Goal: Find specific page/section: Find specific page/section

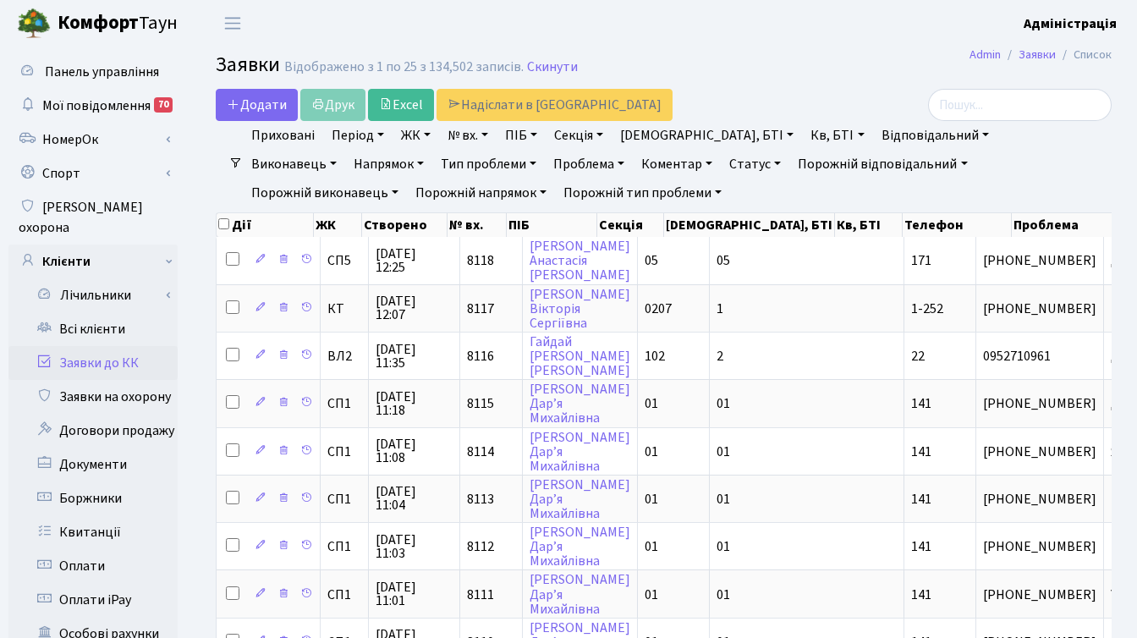
select select "25"
click at [95, 312] on link "Всі клієнти" at bounding box center [92, 329] width 169 height 34
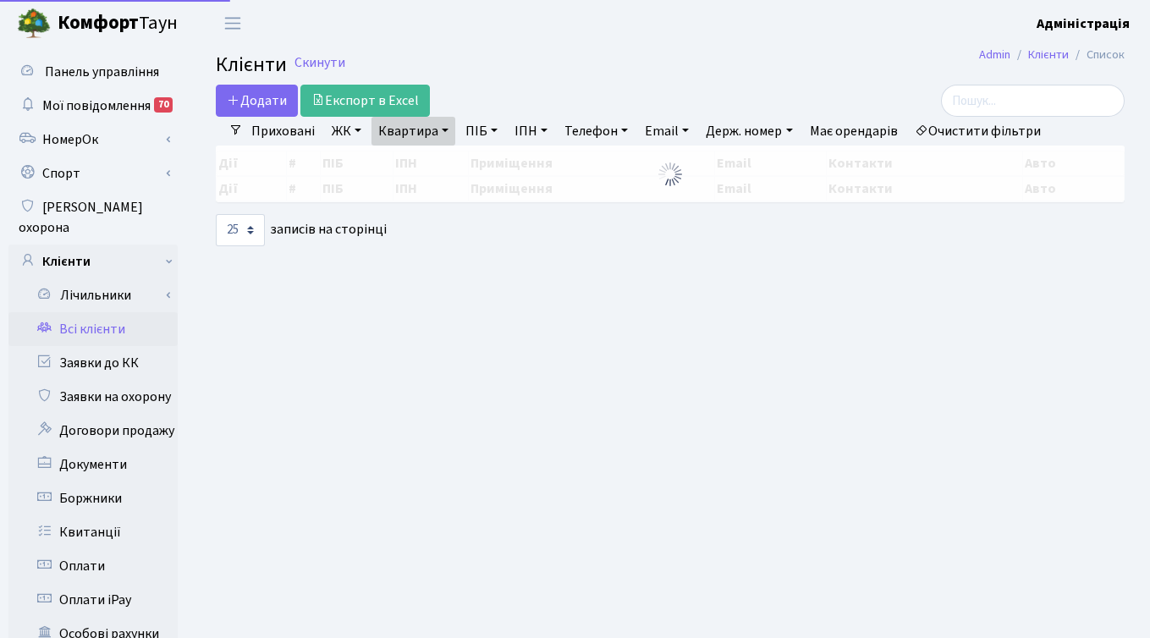
select select "25"
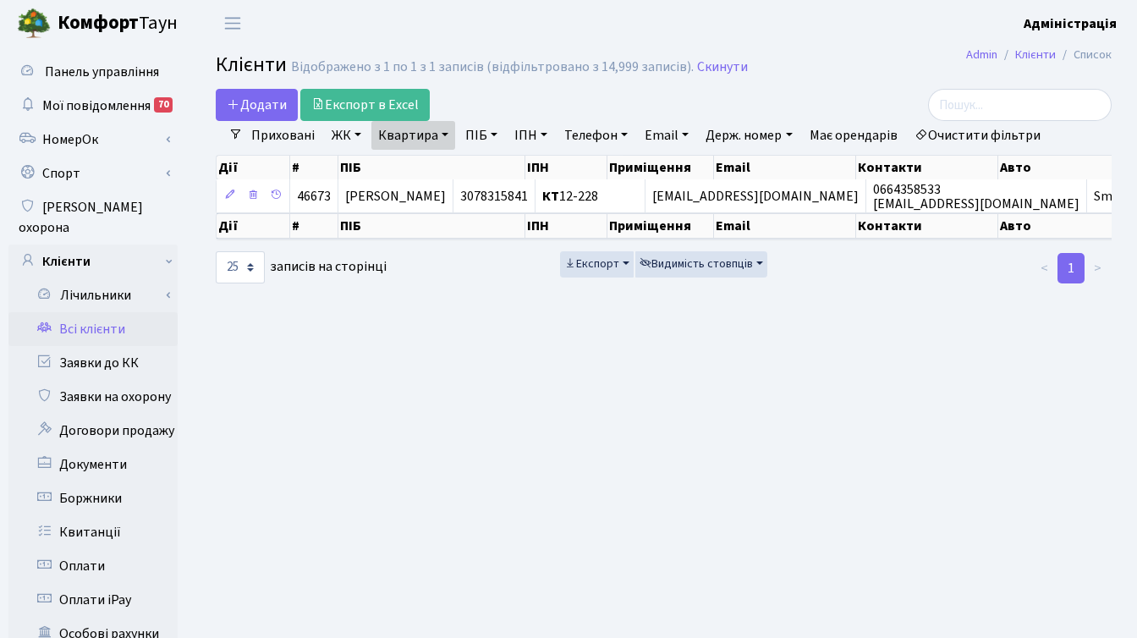
click at [986, 137] on link "Очистити фільтри" at bounding box center [978, 135] width 140 height 29
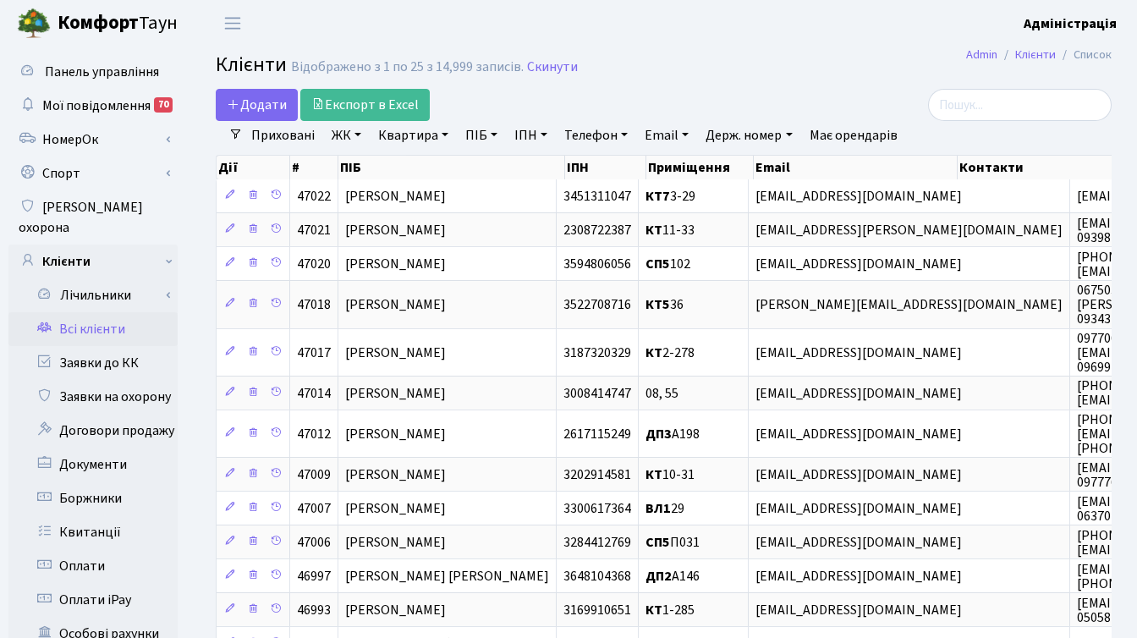
click at [345, 134] on link "ЖК" at bounding box center [346, 135] width 43 height 29
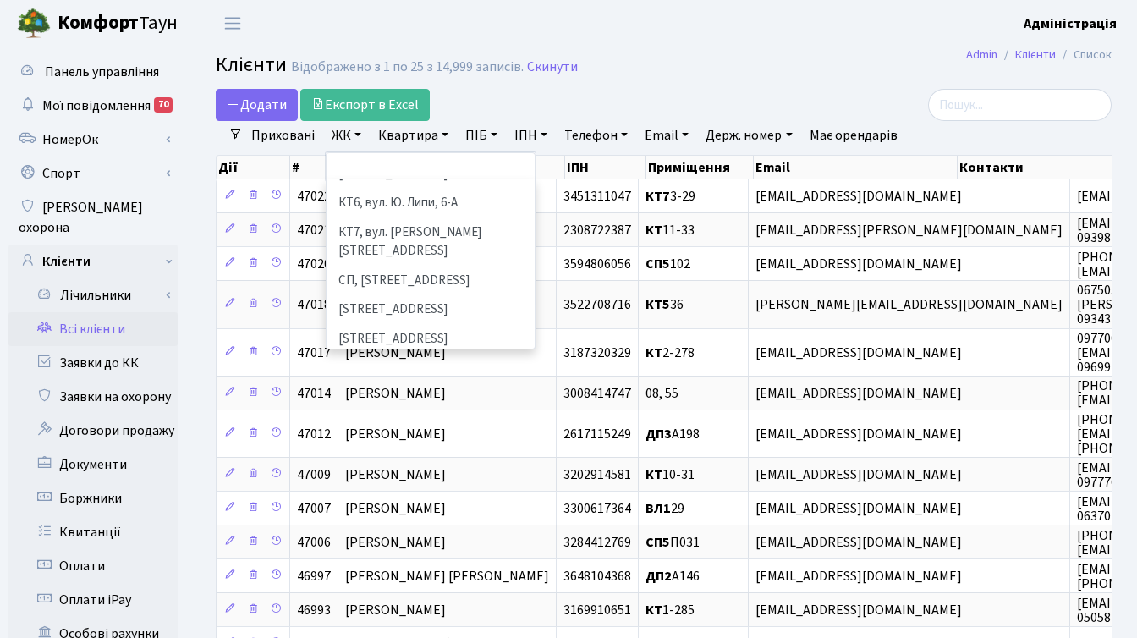
scroll to position [185, 0]
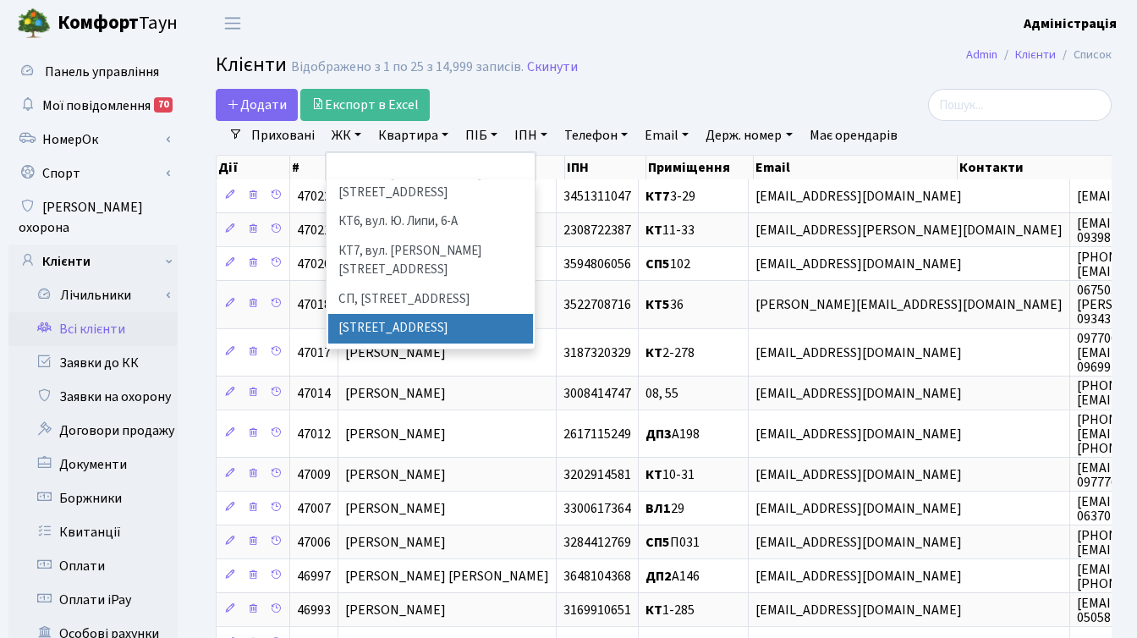
click at [392, 314] on li "[STREET_ADDRESS]" at bounding box center [430, 329] width 205 height 30
select select "307"
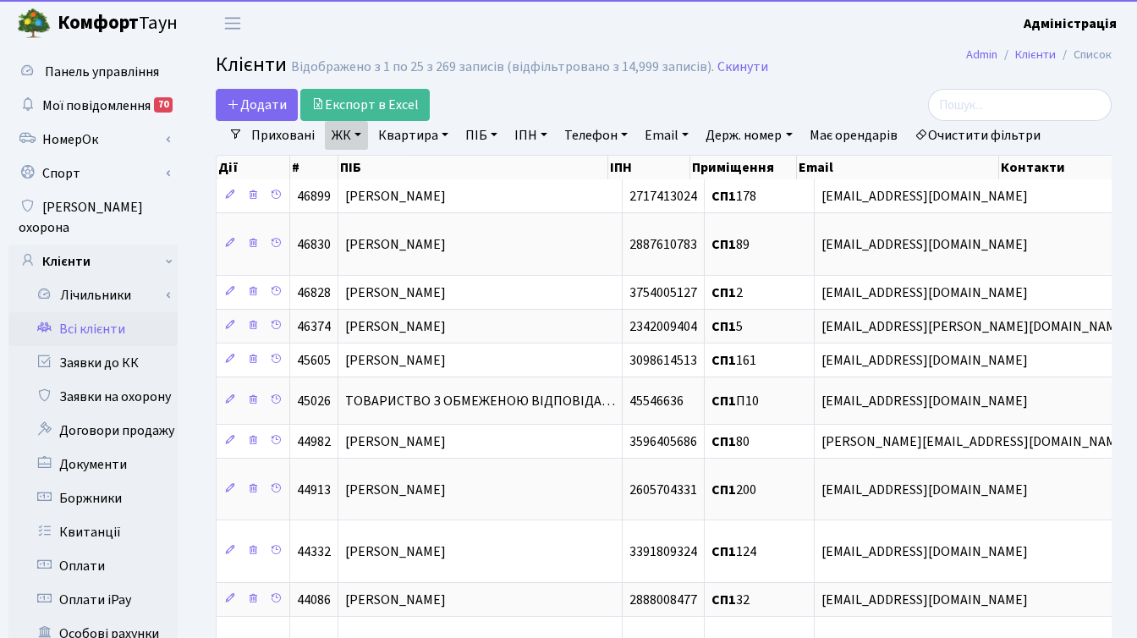
click at [353, 137] on link "ЖК" at bounding box center [346, 135] width 43 height 29
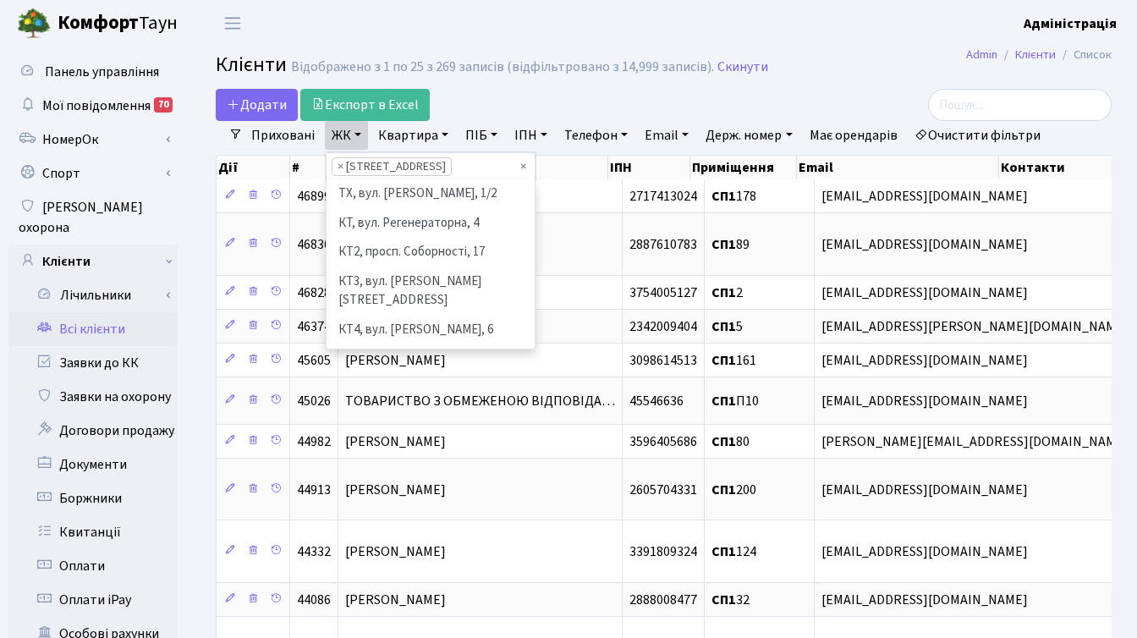
scroll to position [233, 0]
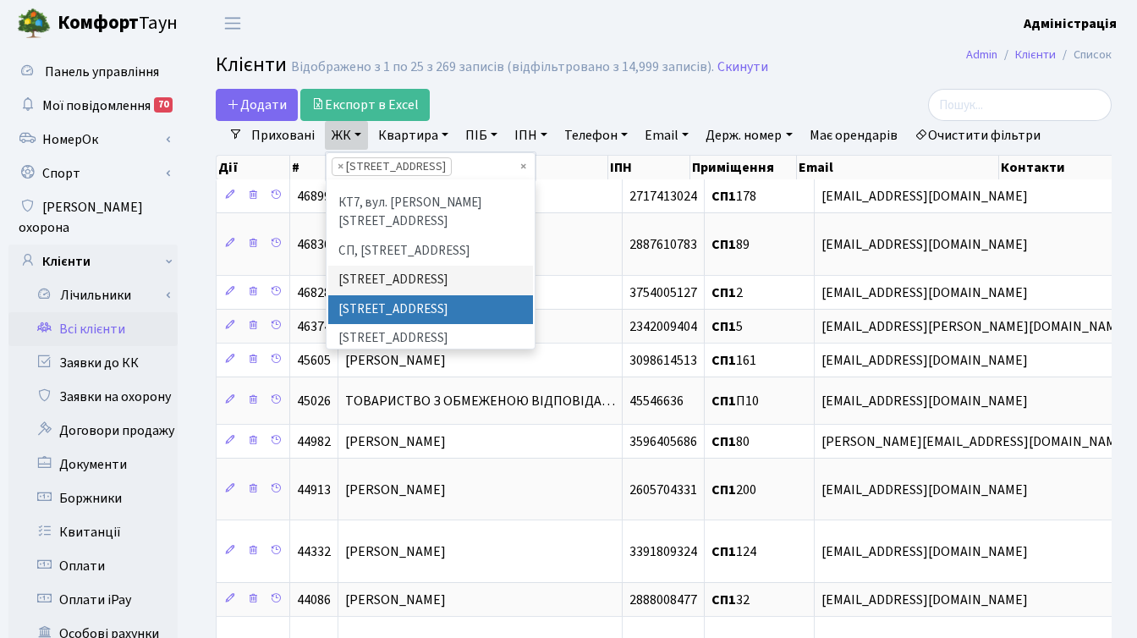
click at [385, 295] on li "[STREET_ADDRESS]" at bounding box center [430, 310] width 205 height 30
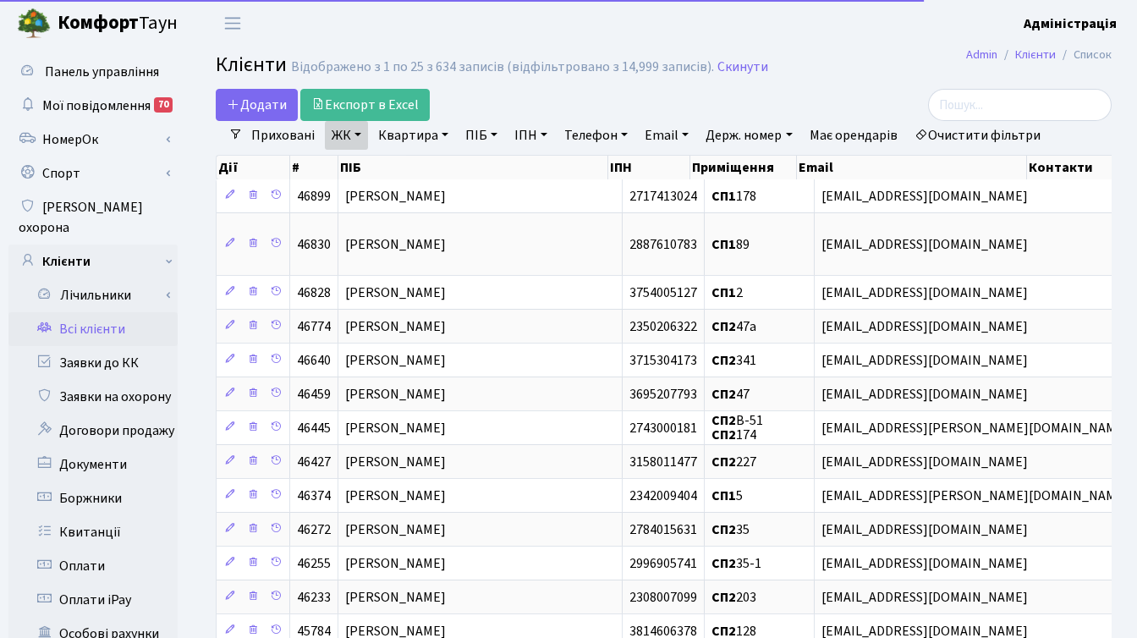
click at [349, 132] on link "ЖК" at bounding box center [346, 135] width 43 height 29
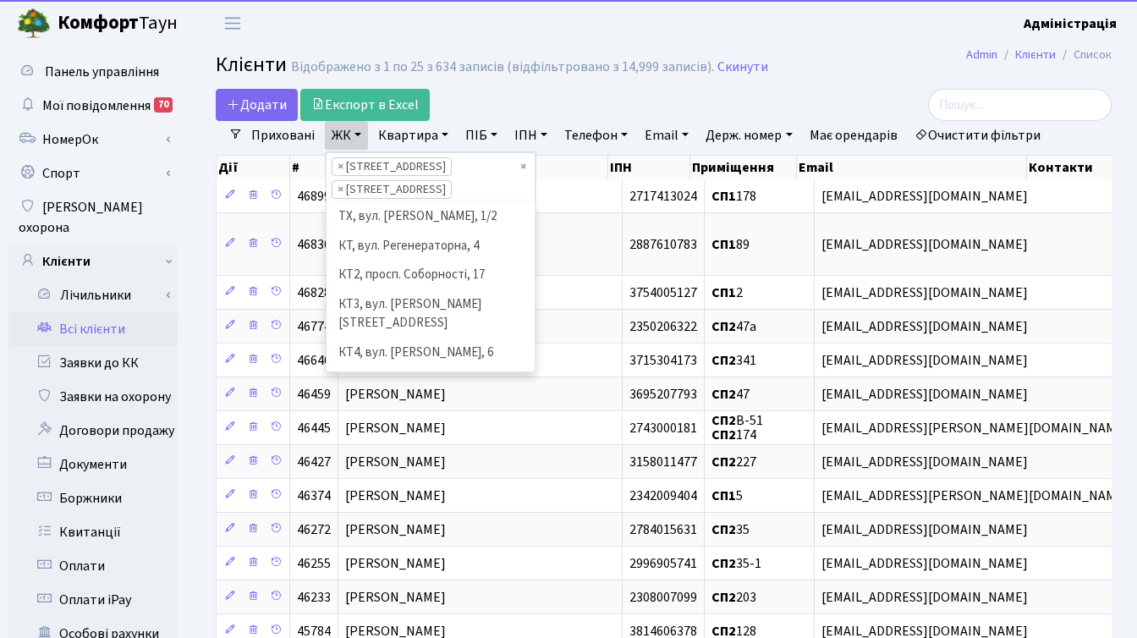
scroll to position [205, 0]
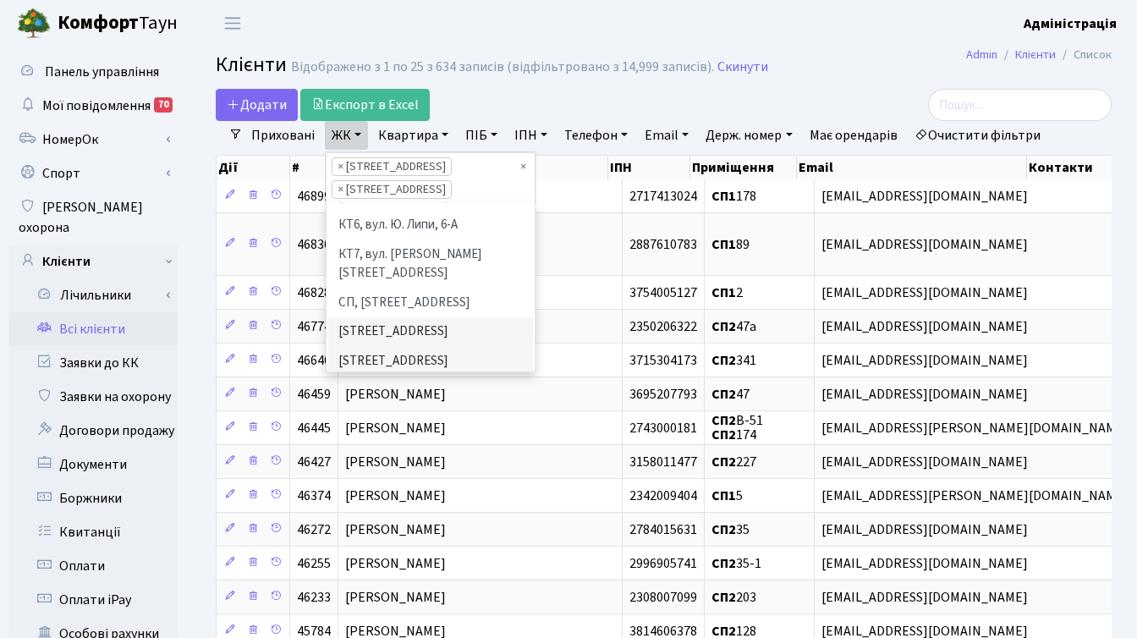
click at [387, 376] on li "[STREET_ADDRESS]" at bounding box center [430, 391] width 205 height 30
